Goal: Task Accomplishment & Management: Complete application form

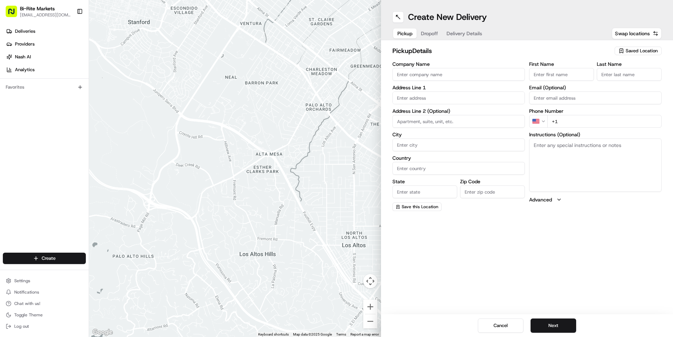
click at [429, 76] on input "Company Name" at bounding box center [458, 74] width 132 height 13
type input "Bi-Rite Market"
click at [422, 101] on input "text" at bounding box center [458, 97] width 132 height 13
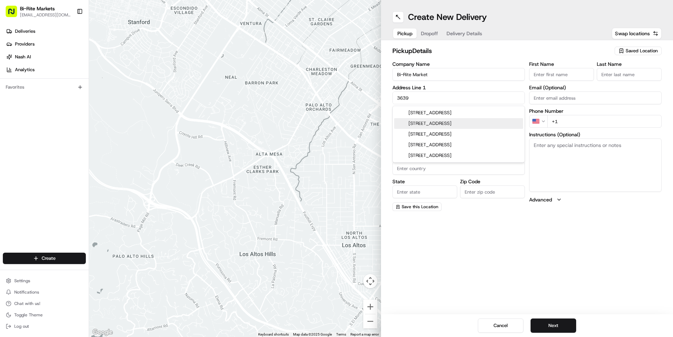
click at [438, 127] on div "[STREET_ADDRESS]" at bounding box center [458, 123] width 129 height 11
type input "[STREET_ADDRESS]"
type input "[GEOGRAPHIC_DATA]"
type input "CA"
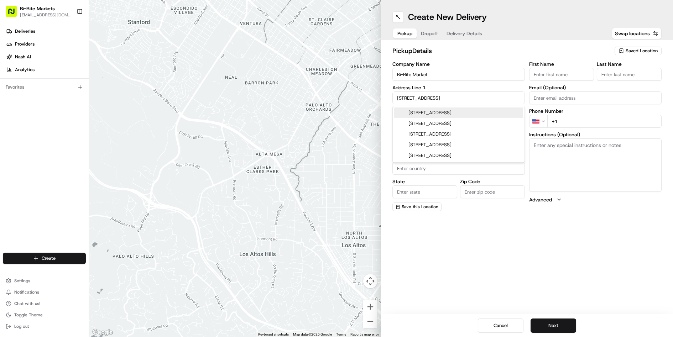
type input "94110"
type input "[STREET_ADDRESS]"
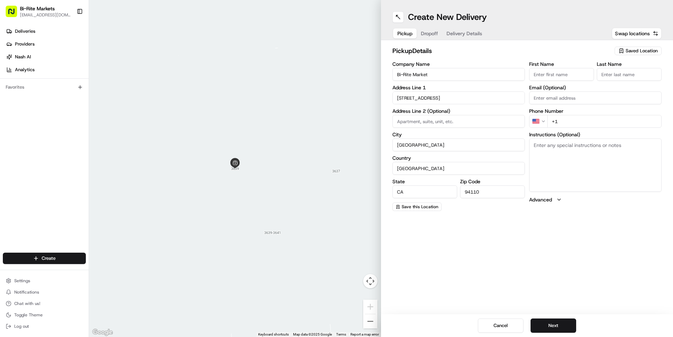
click at [546, 79] on input "First Name" at bounding box center [561, 74] width 65 height 13
type input "L"
type input "[GEOGRAPHIC_DATA]"
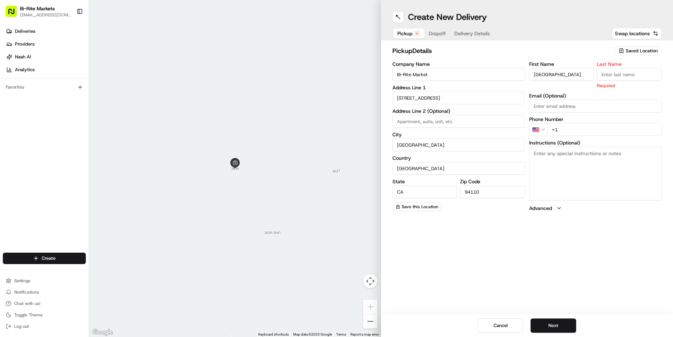
click at [629, 78] on input "Last Name" at bounding box center [629, 74] width 65 height 13
type input "R"
click at [604, 132] on div "First Name [PERSON_NAME] Last Name R Required Email (Optional) Phone Number US …" at bounding box center [595, 137] width 132 height 150
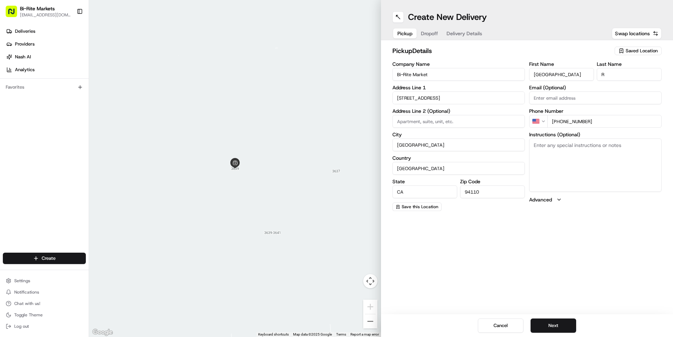
type input "[PHONE_NUMBER]"
click at [601, 145] on textarea "Instructions (Optional)" at bounding box center [595, 164] width 132 height 53
type textarea "please pick up inside at registers"
click at [562, 324] on button "Next" at bounding box center [553, 326] width 46 height 14
click at [430, 74] on input "Company Name" at bounding box center [458, 74] width 132 height 13
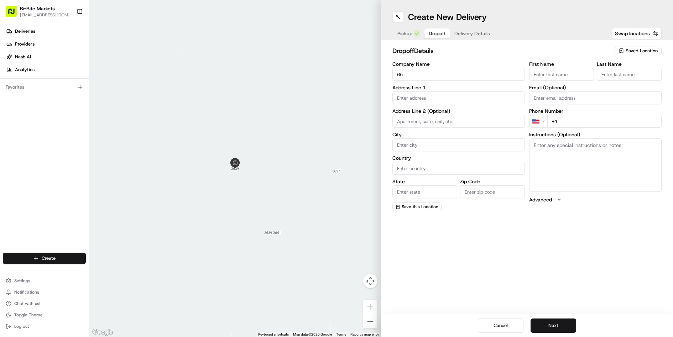
type input "6"
click at [459, 103] on div "Address Line 1" at bounding box center [458, 94] width 132 height 19
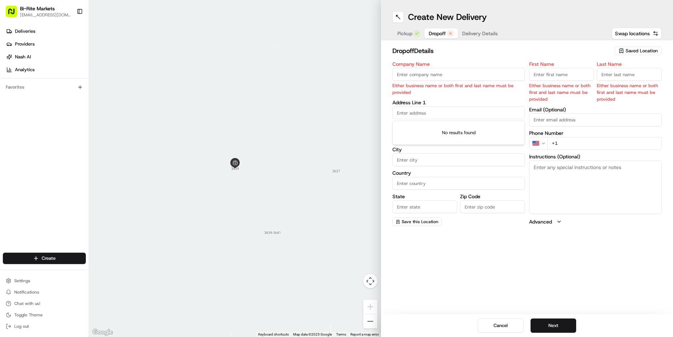
click at [449, 111] on input "text" at bounding box center [458, 112] width 132 height 13
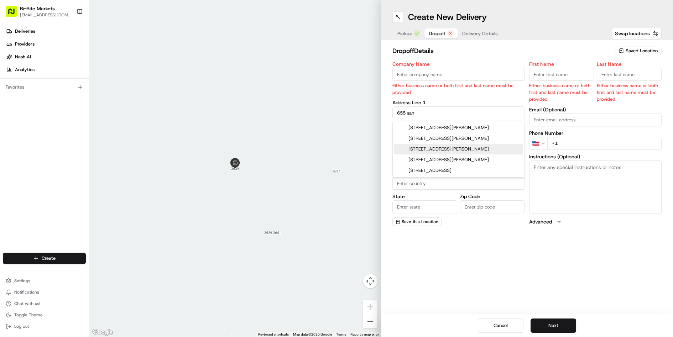
click at [446, 150] on div "[STREET_ADDRESS][PERSON_NAME]" at bounding box center [458, 149] width 129 height 11
type input "[STREET_ADDRESS][PERSON_NAME]"
type input "[GEOGRAPHIC_DATA]"
type input "CA"
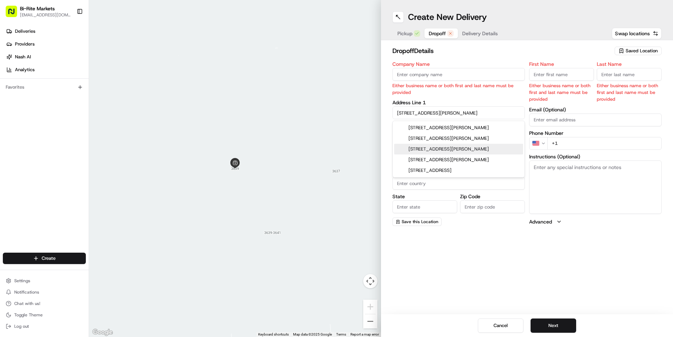
type input "94114"
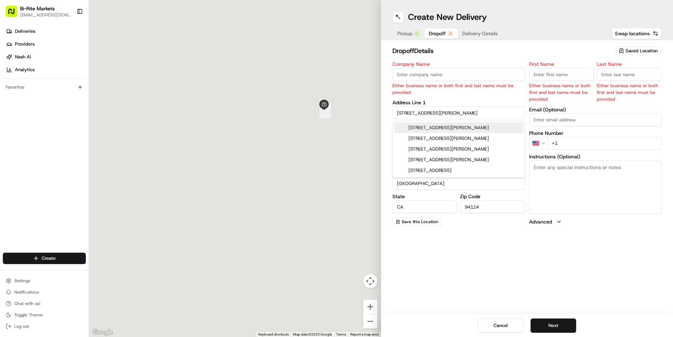
type input "[STREET_ADDRESS][PERSON_NAME]"
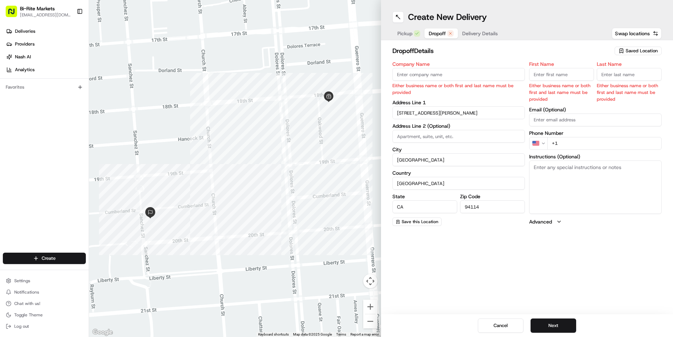
click at [426, 79] on input "Company Name" at bounding box center [458, 74] width 132 height 13
type input "Bes and [PERSON_NAME]"
click at [571, 77] on input "First Name" at bounding box center [561, 74] width 65 height 13
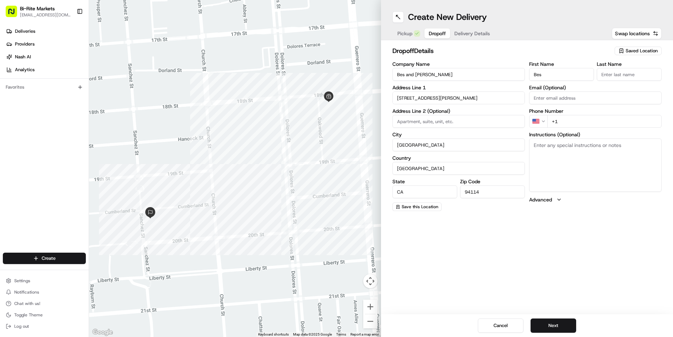
type input "Bes"
click at [620, 69] on input "Last Name" at bounding box center [629, 74] width 65 height 13
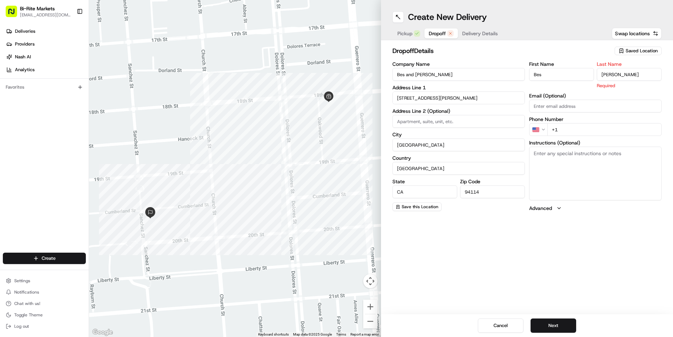
type input "[PERSON_NAME]"
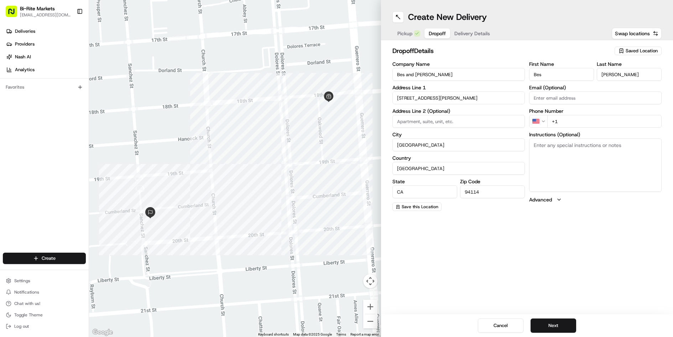
click at [613, 129] on div "First Name Bes Last Name [PERSON_NAME] Email (Optional) Phone Number US +1 Inst…" at bounding box center [595, 137] width 132 height 150
type input "[PHONE_NUMBER]"
click at [615, 150] on textarea "Instructions (Optional)" at bounding box center [595, 164] width 132 height 53
type textarea "ring doorbell"
click at [566, 203] on button "Advanced" at bounding box center [595, 199] width 132 height 7
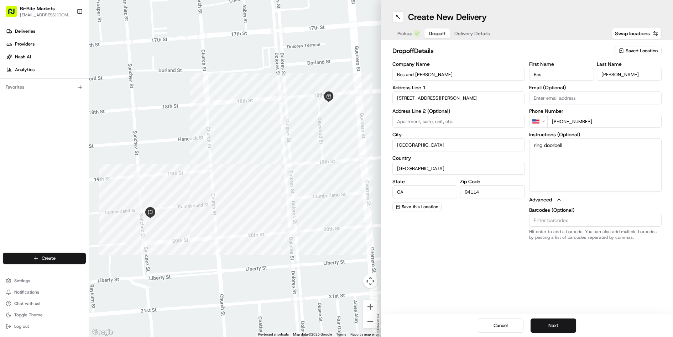
click at [566, 203] on button "Advanced" at bounding box center [595, 199] width 132 height 7
click at [562, 331] on button "Next" at bounding box center [553, 326] width 46 height 14
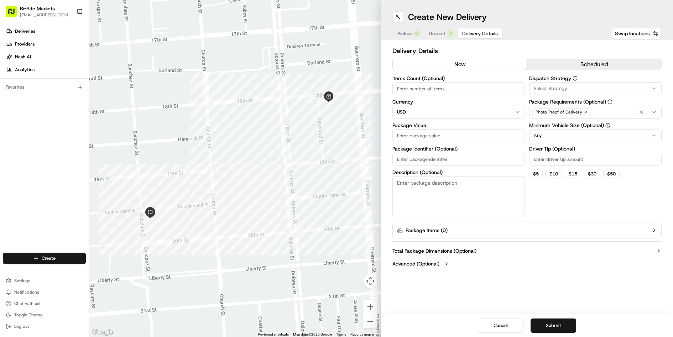
click at [421, 136] on input "Package Value" at bounding box center [458, 135] width 132 height 13
type input "196.02"
click at [466, 161] on input "Package Identifier (Optional)" at bounding box center [458, 159] width 132 height 13
type input "two paper bags"
click at [471, 182] on textarea "Description (Optional)" at bounding box center [458, 196] width 132 height 40
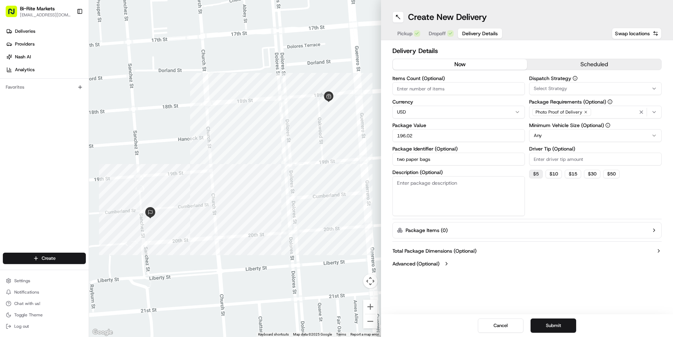
click at [533, 173] on button "$ 5" at bounding box center [536, 174] width 14 height 9
type input "5"
click at [648, 131] on html "Bi-Rite Markets [EMAIL_ADDRESS][DOMAIN_NAME] Toggle Sidebar Deliveries Provider…" at bounding box center [336, 168] width 673 height 337
click at [560, 93] on button "Select Strategy" at bounding box center [595, 88] width 132 height 13
click at [560, 93] on html "Bi-Rite Markets [EMAIL_ADDRESS][DOMAIN_NAME] Toggle Sidebar Deliveries Provider…" at bounding box center [336, 168] width 673 height 337
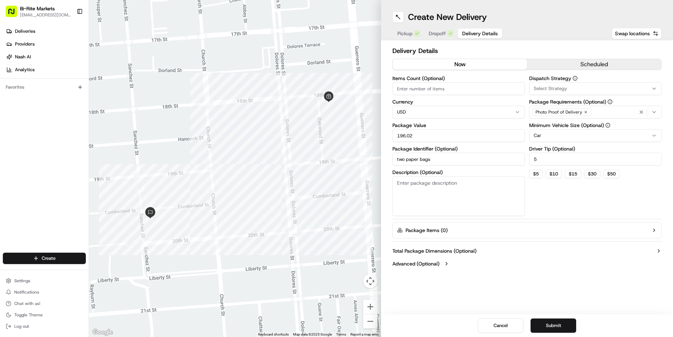
drag, startPoint x: 471, startPoint y: 91, endPoint x: 467, endPoint y: 95, distance: 6.0
click at [471, 90] on input "Items Count (Optional)" at bounding box center [458, 88] width 132 height 13
type input "2"
click at [585, 298] on div "Create New Delivery Pickup Dropoff Delivery Details Swap locations Delivery Det…" at bounding box center [527, 168] width 292 height 337
click at [571, 322] on button "Submit" at bounding box center [553, 326] width 46 height 14
